Goal: Transaction & Acquisition: Purchase product/service

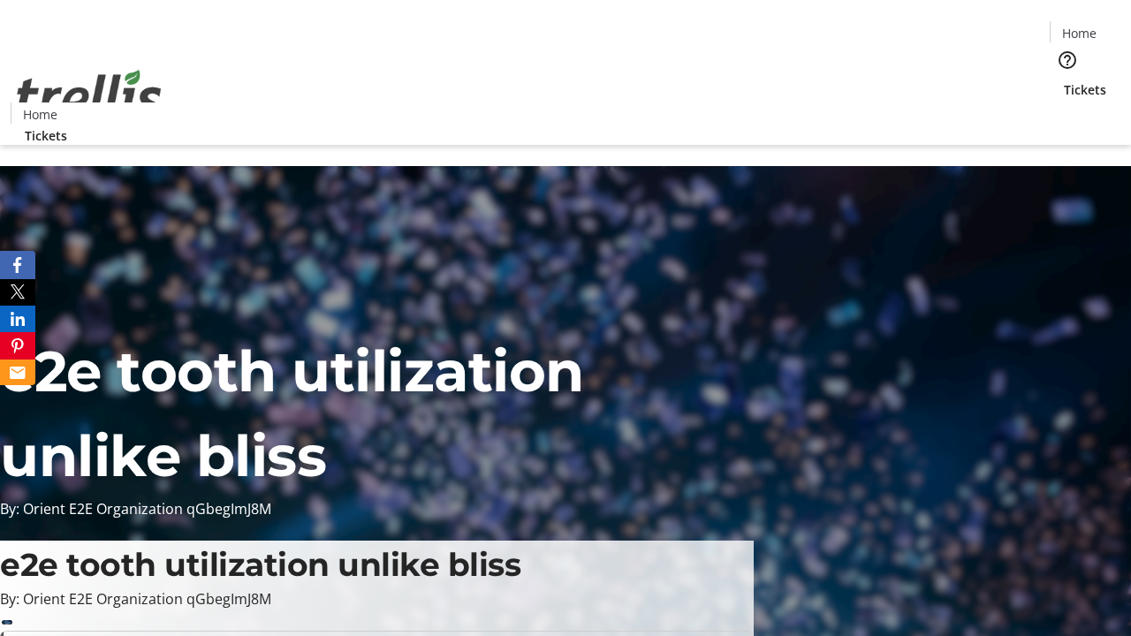
click at [1064, 80] on span "Tickets" at bounding box center [1085, 89] width 42 height 19
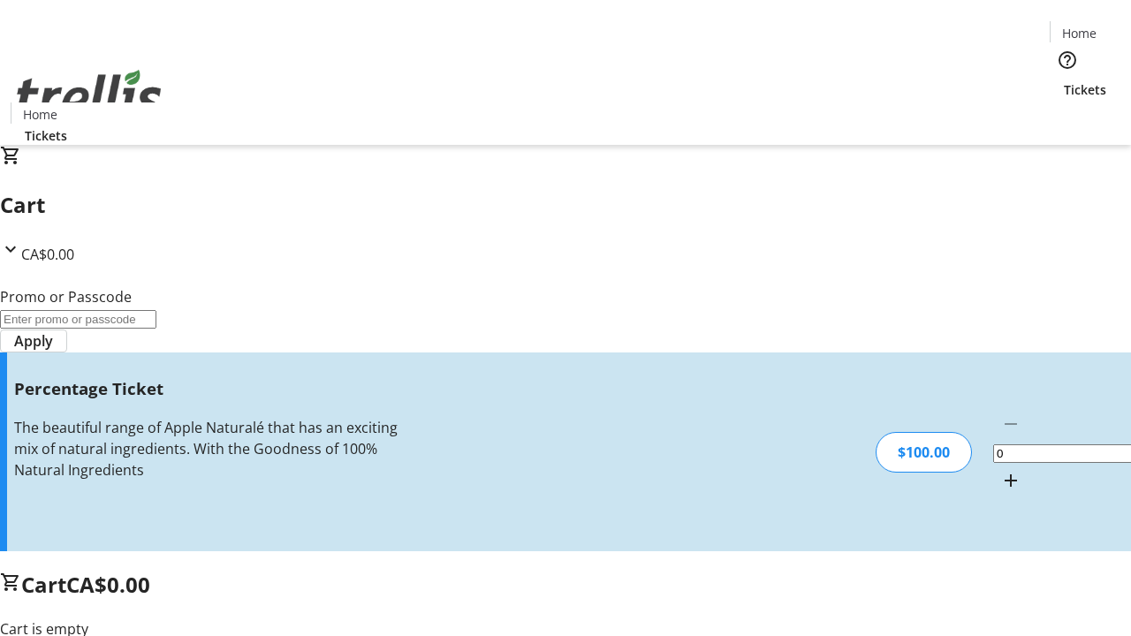
click at [1000, 470] on mat-icon "Increment by one" at bounding box center [1010, 480] width 21 height 21
type input "1"
type input "BAR"
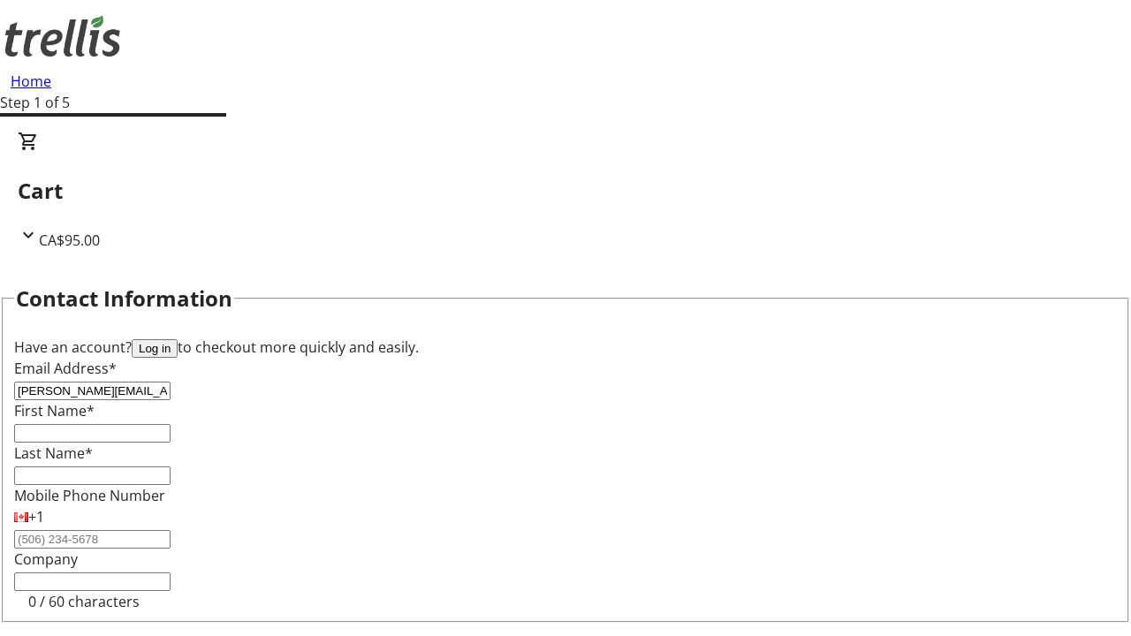
type input "[PERSON_NAME][EMAIL_ADDRESS][DOMAIN_NAME]"
type input "[PERSON_NAME]"
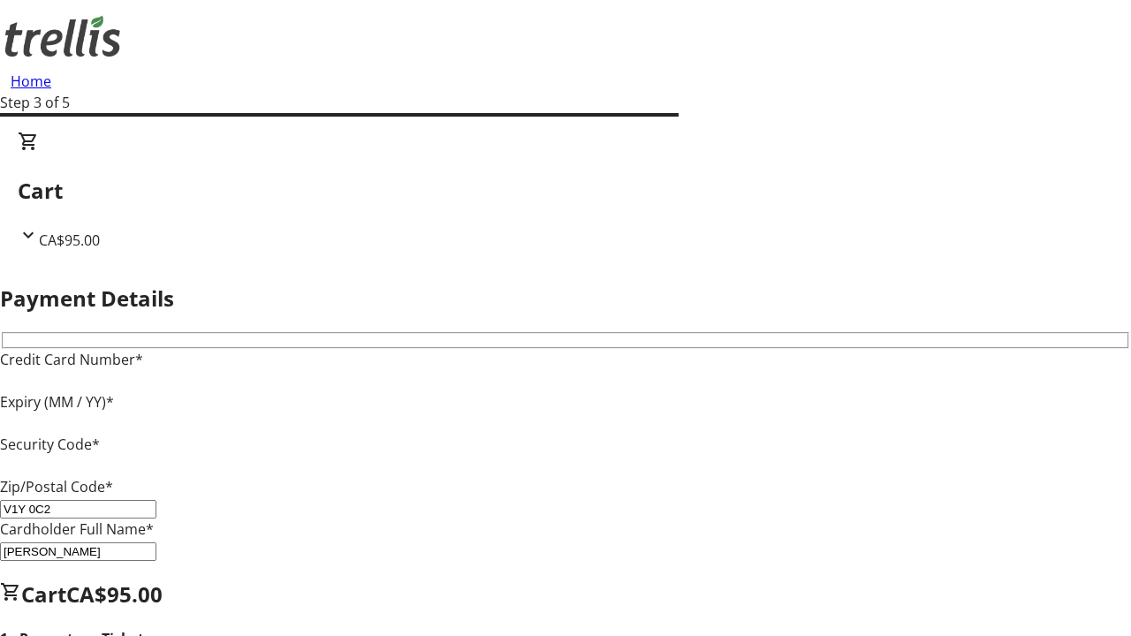
type input "V1Y 0C2"
